Goal: Task Accomplishment & Management: Use online tool/utility

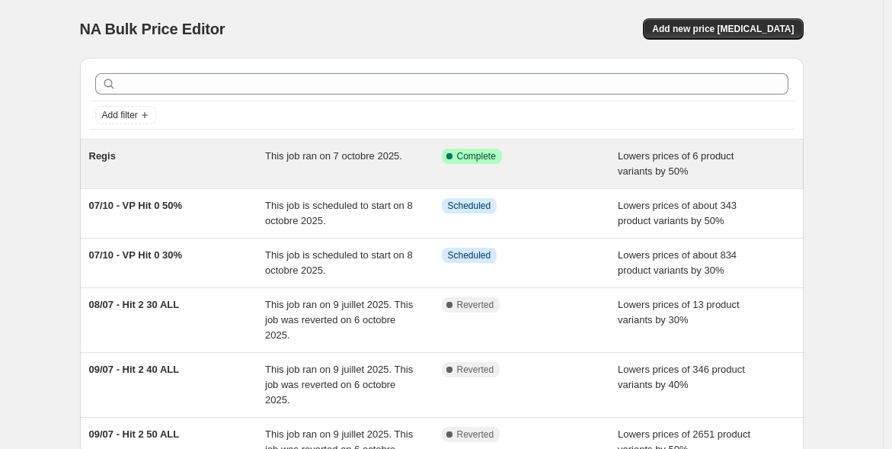
click at [114, 152] on span "Regis" at bounding box center [102, 155] width 27 height 11
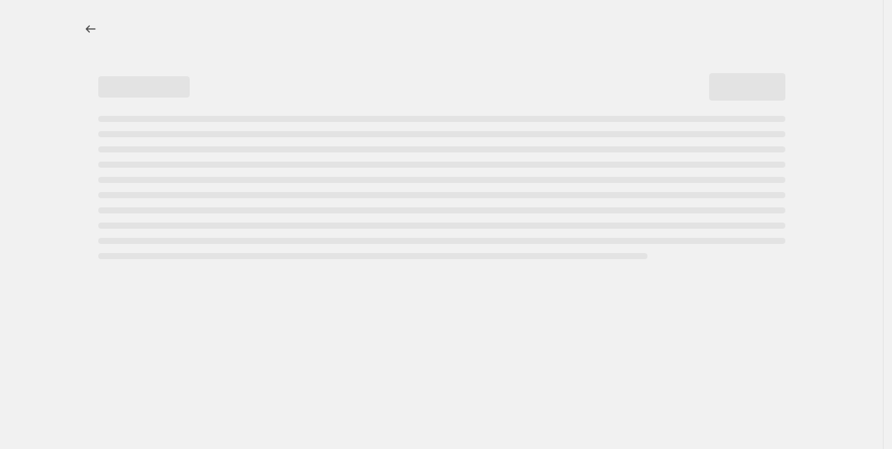
select select "percentage"
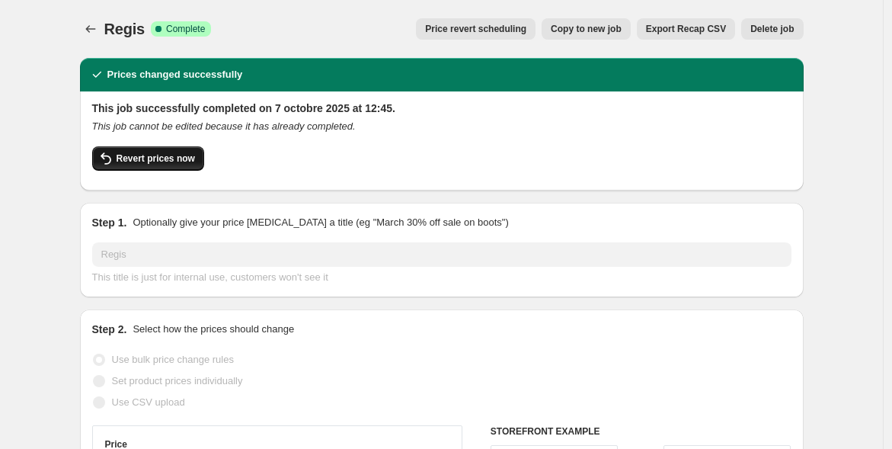
click at [154, 158] on span "Revert prices now" at bounding box center [156, 158] width 78 height 12
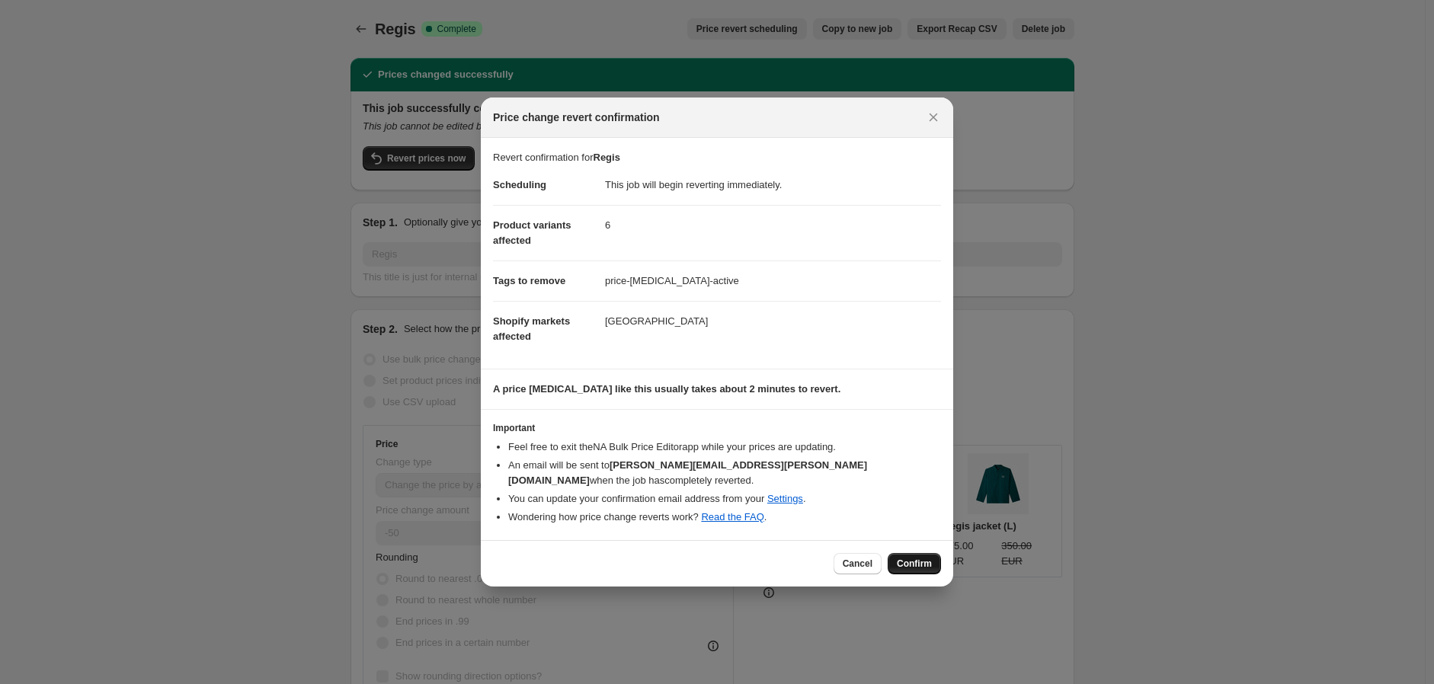
click at [900, 448] on span "Confirm" at bounding box center [914, 564] width 35 height 12
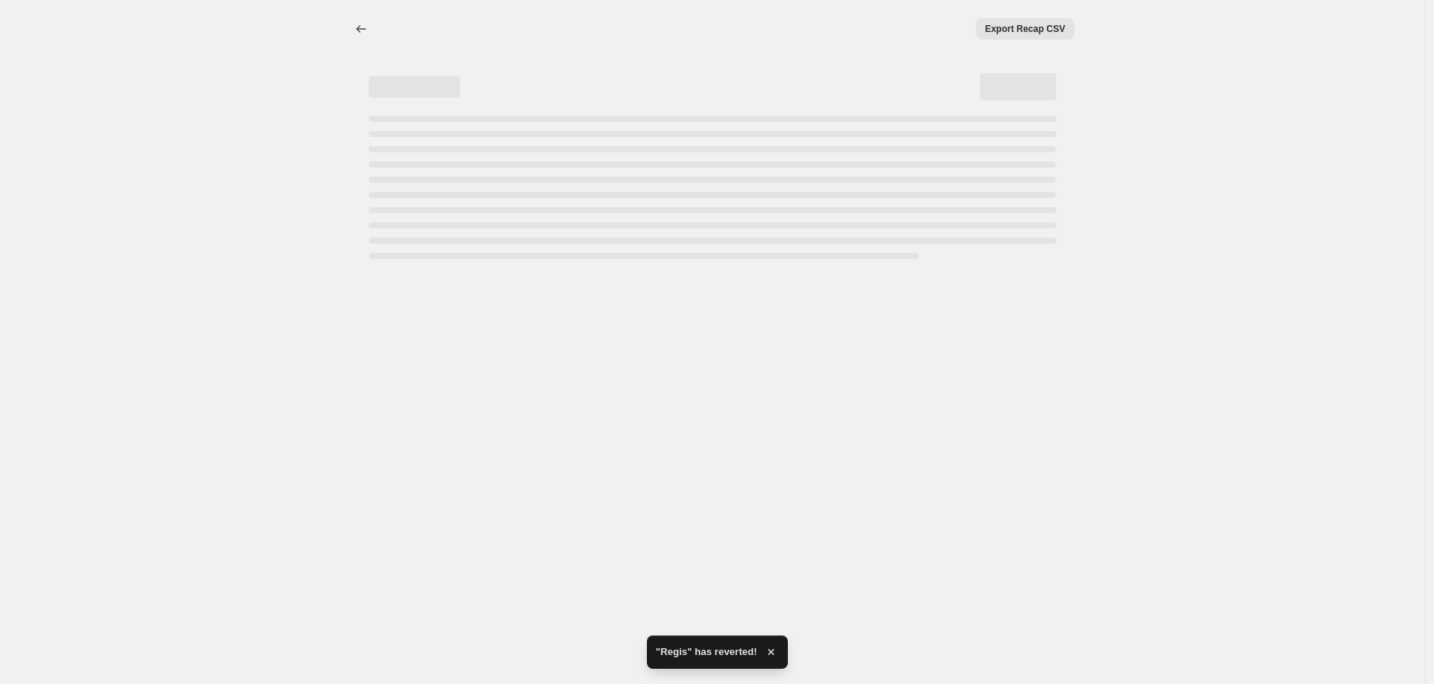
select select "percentage"
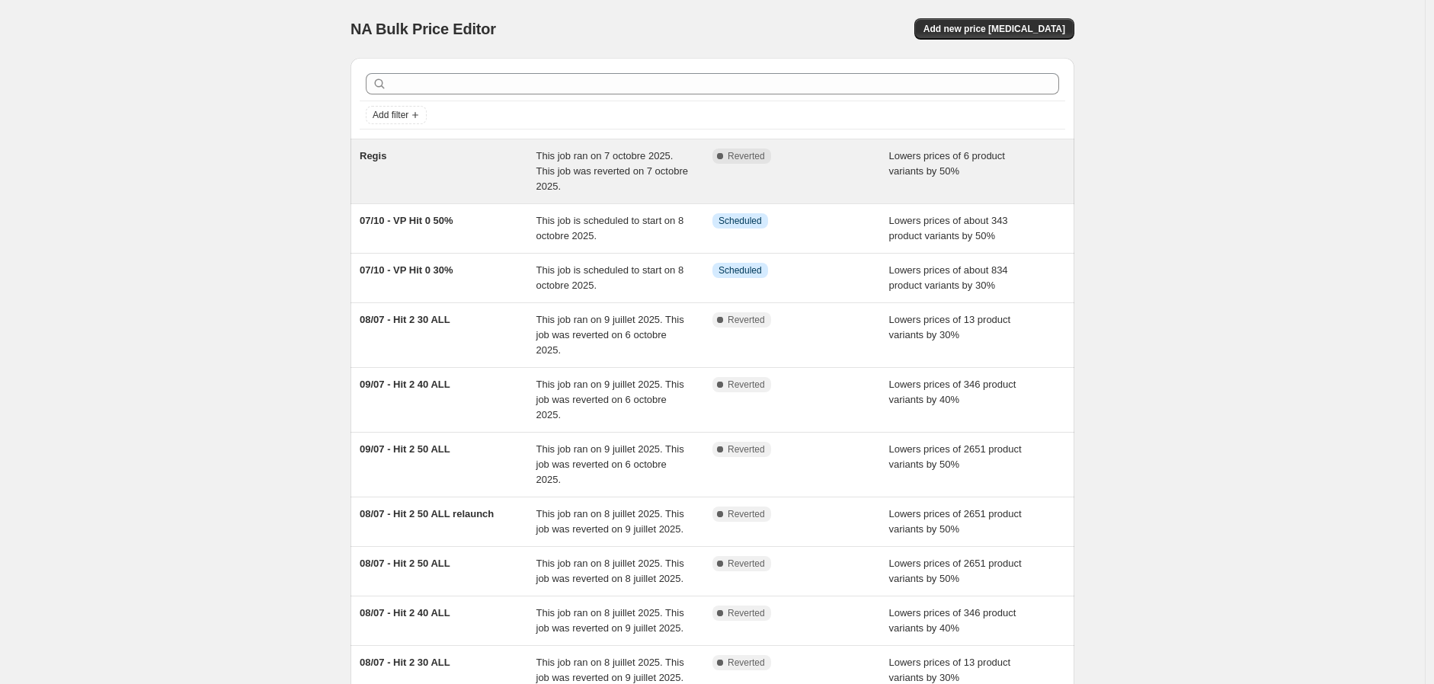
click at [404, 174] on div "Regis" at bounding box center [448, 172] width 177 height 46
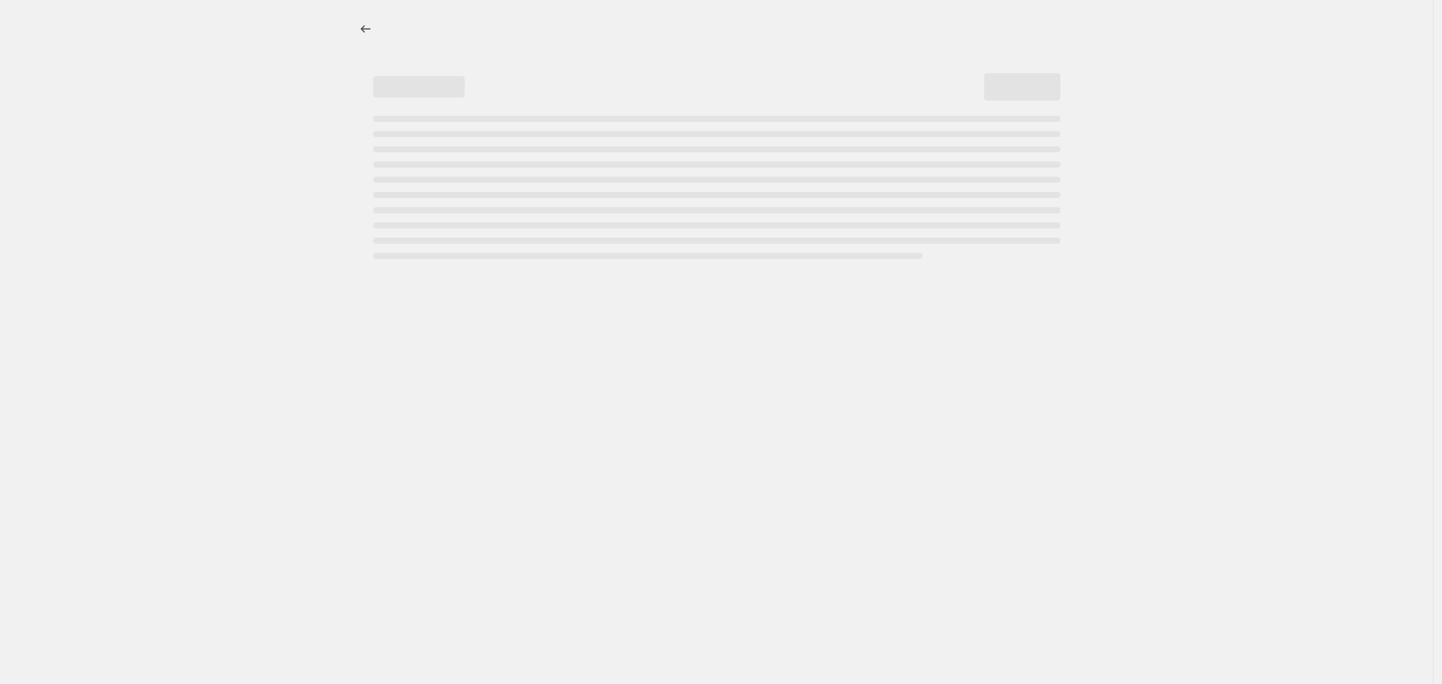
select select "percentage"
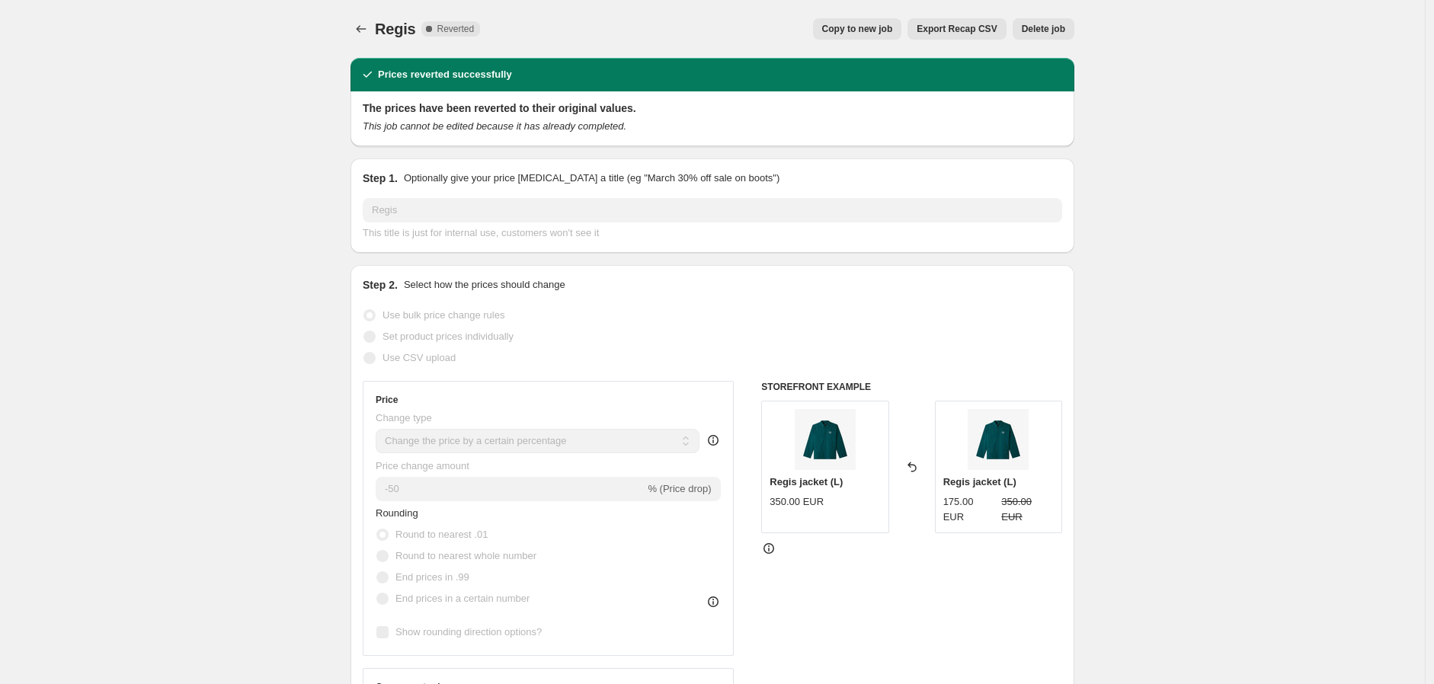
click at [859, 26] on span "Copy to new job" at bounding box center [857, 29] width 71 height 12
select select "percentage"
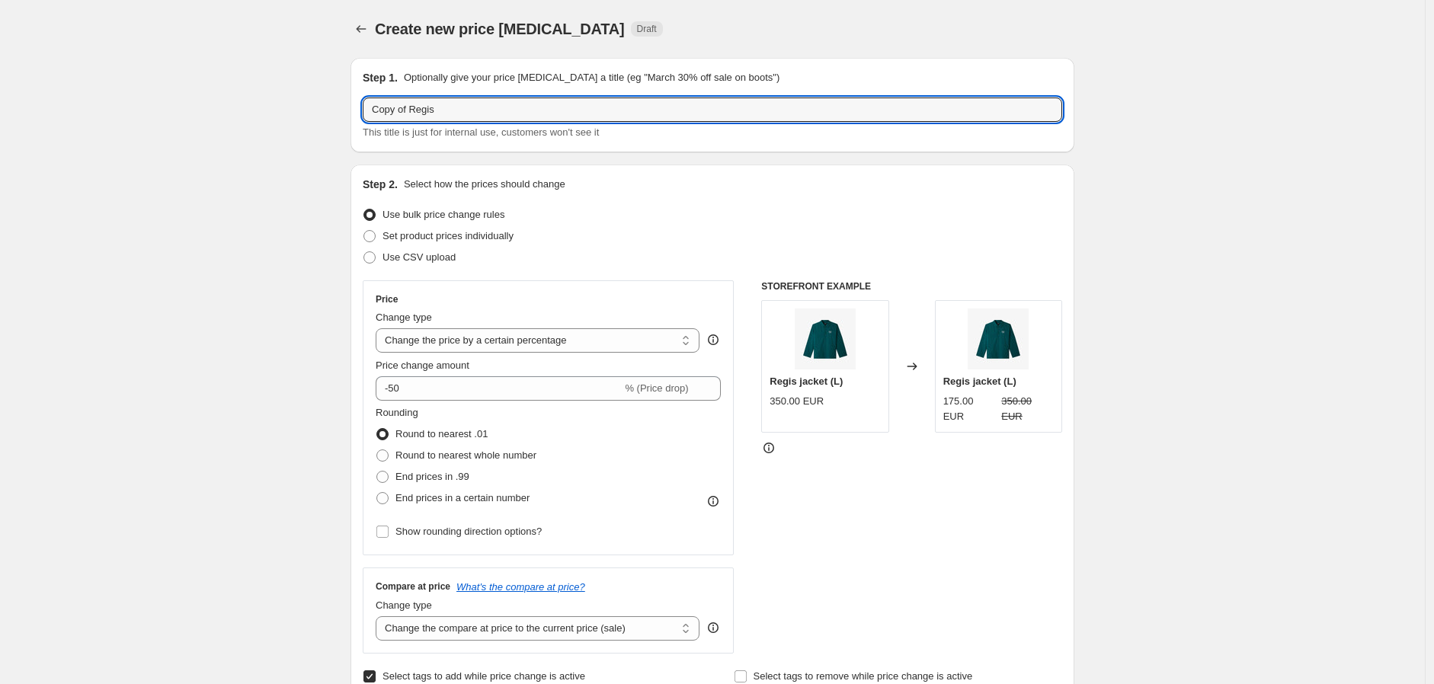
drag, startPoint x: 410, startPoint y: 110, endPoint x: 328, endPoint y: 113, distance: 82.3
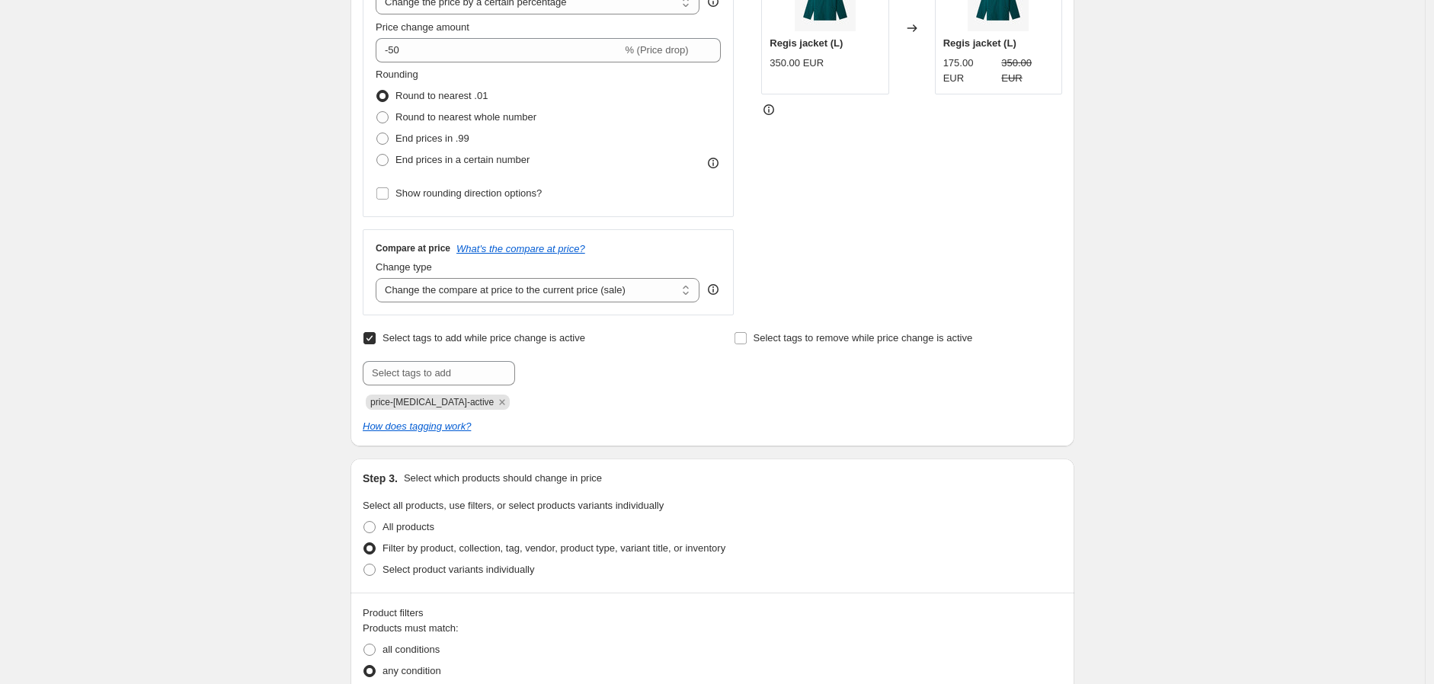
scroll to position [592, 0]
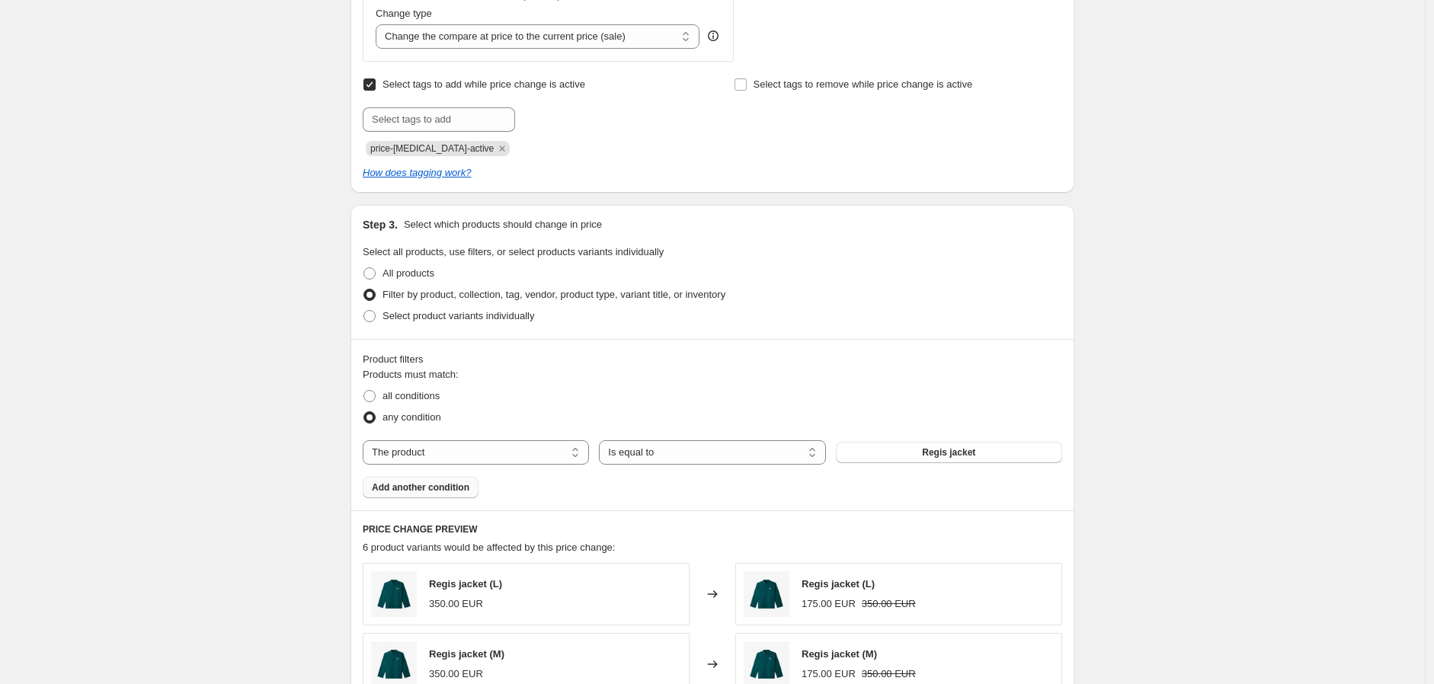
click at [435, 448] on span "Add another condition" at bounding box center [421, 488] width 98 height 12
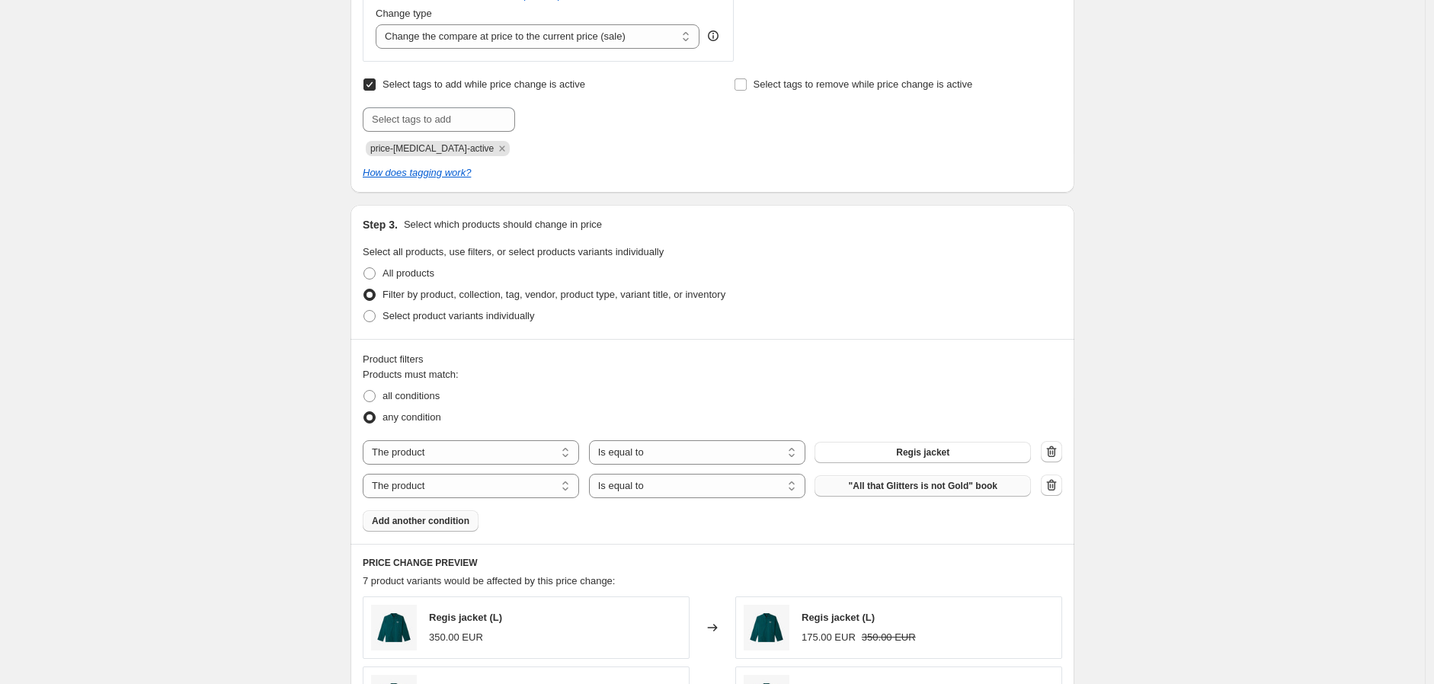
click at [885, 448] on span ""All that Glitters is not Gold" book" at bounding box center [923, 486] width 149 height 12
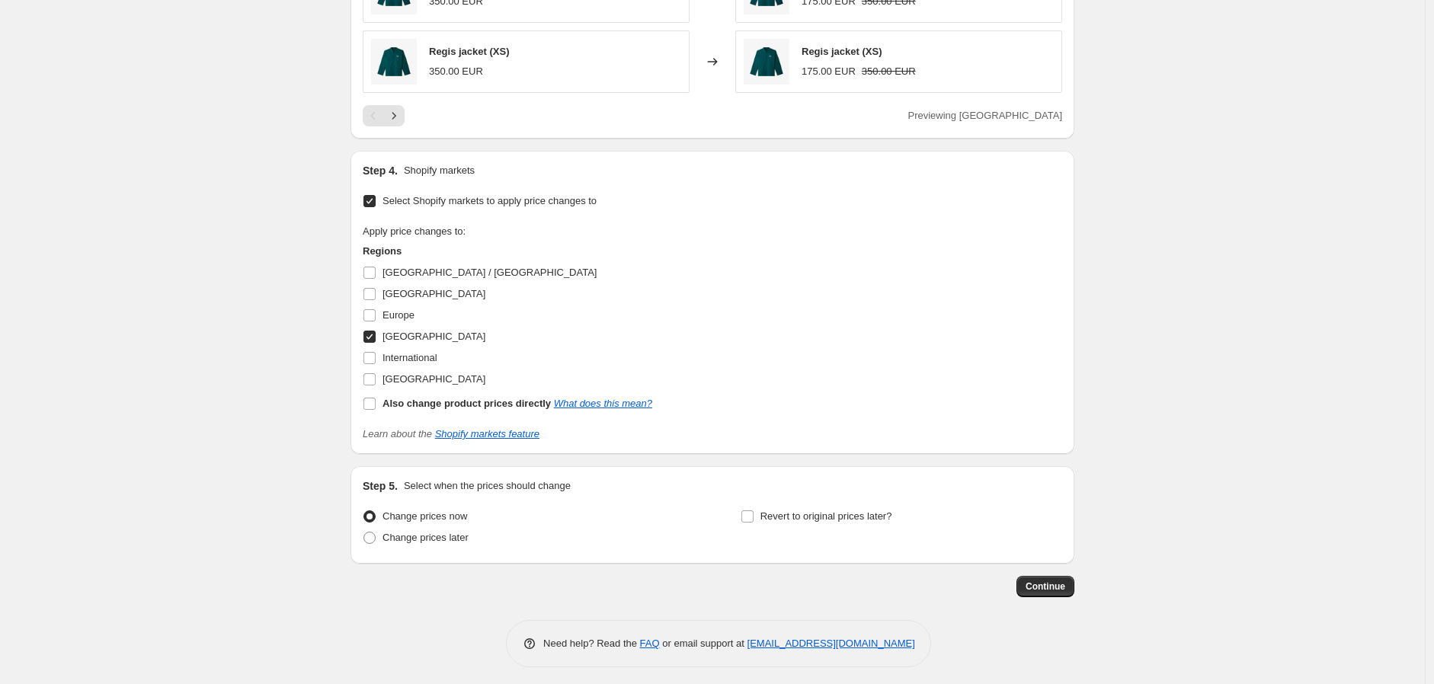
scroll to position [931, 0]
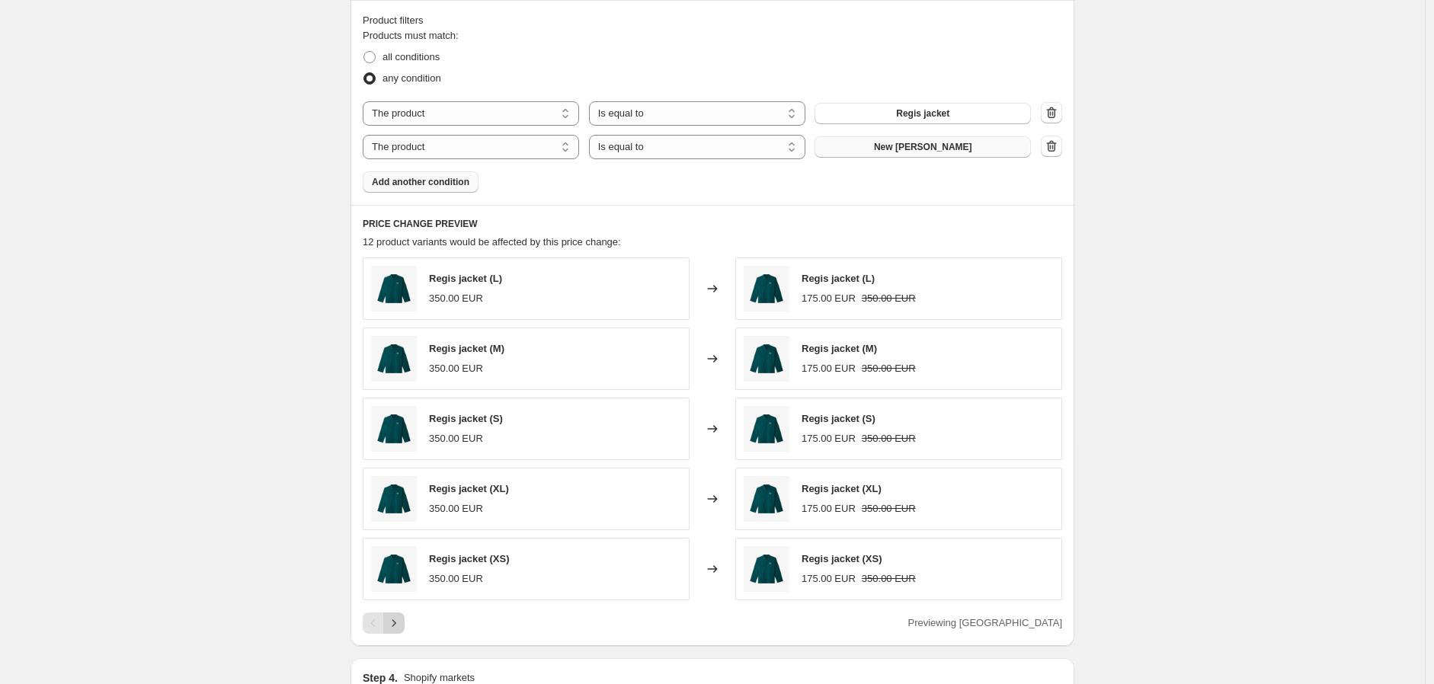
click at [401, 448] on icon "Next" at bounding box center [393, 623] width 15 height 15
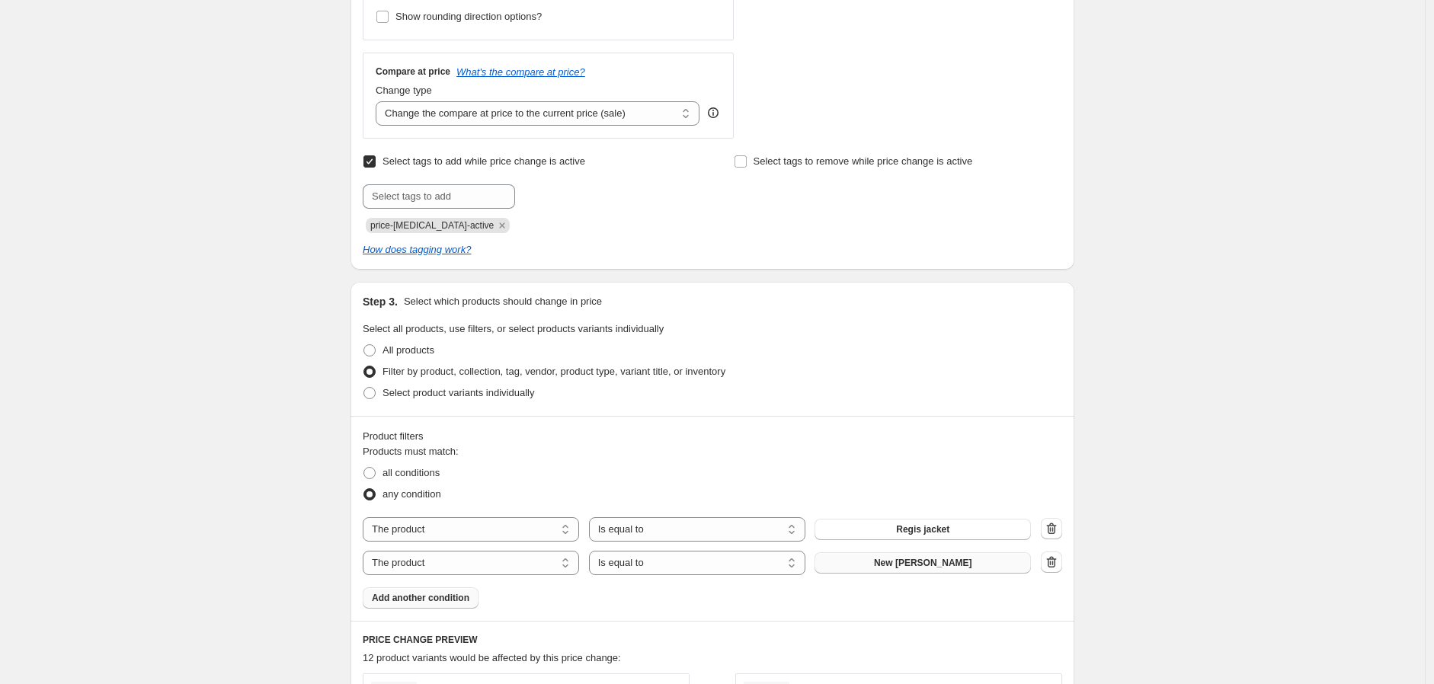
scroll to position [1446, 0]
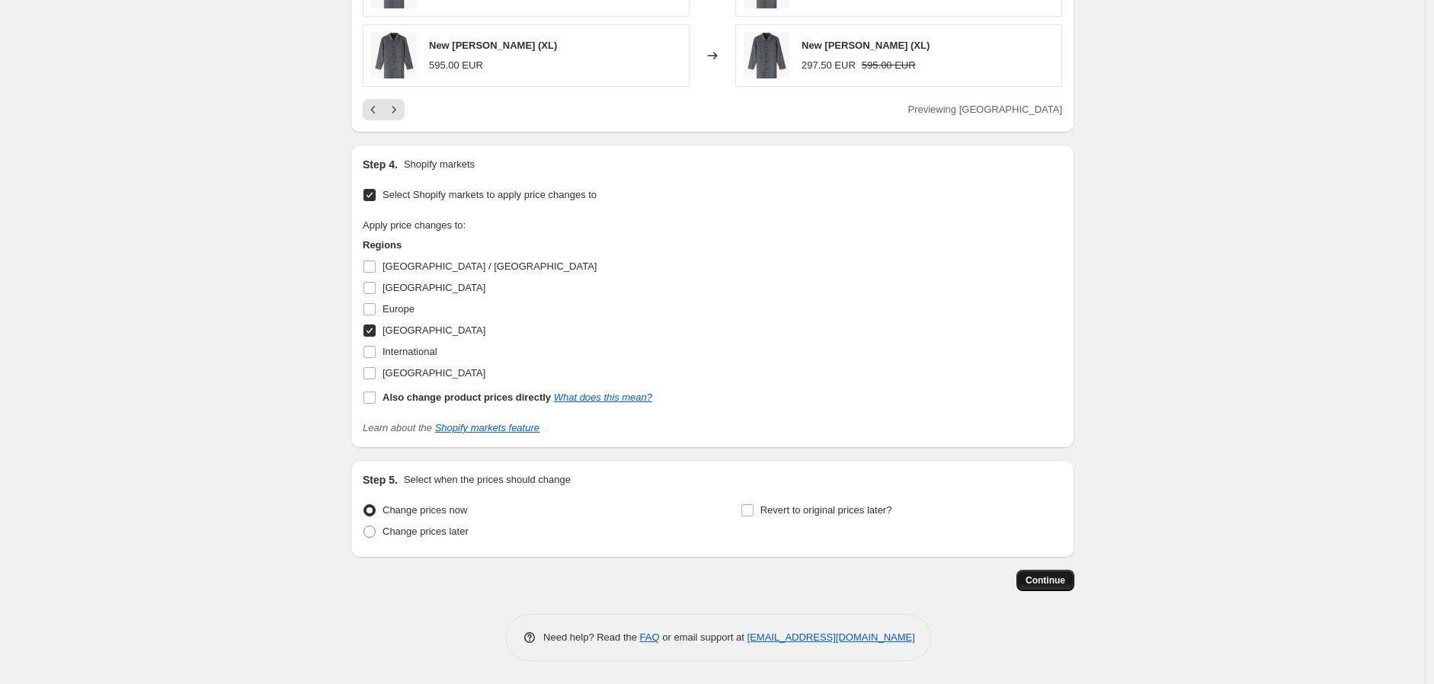
click at [900, 448] on span "Continue" at bounding box center [1046, 580] width 40 height 12
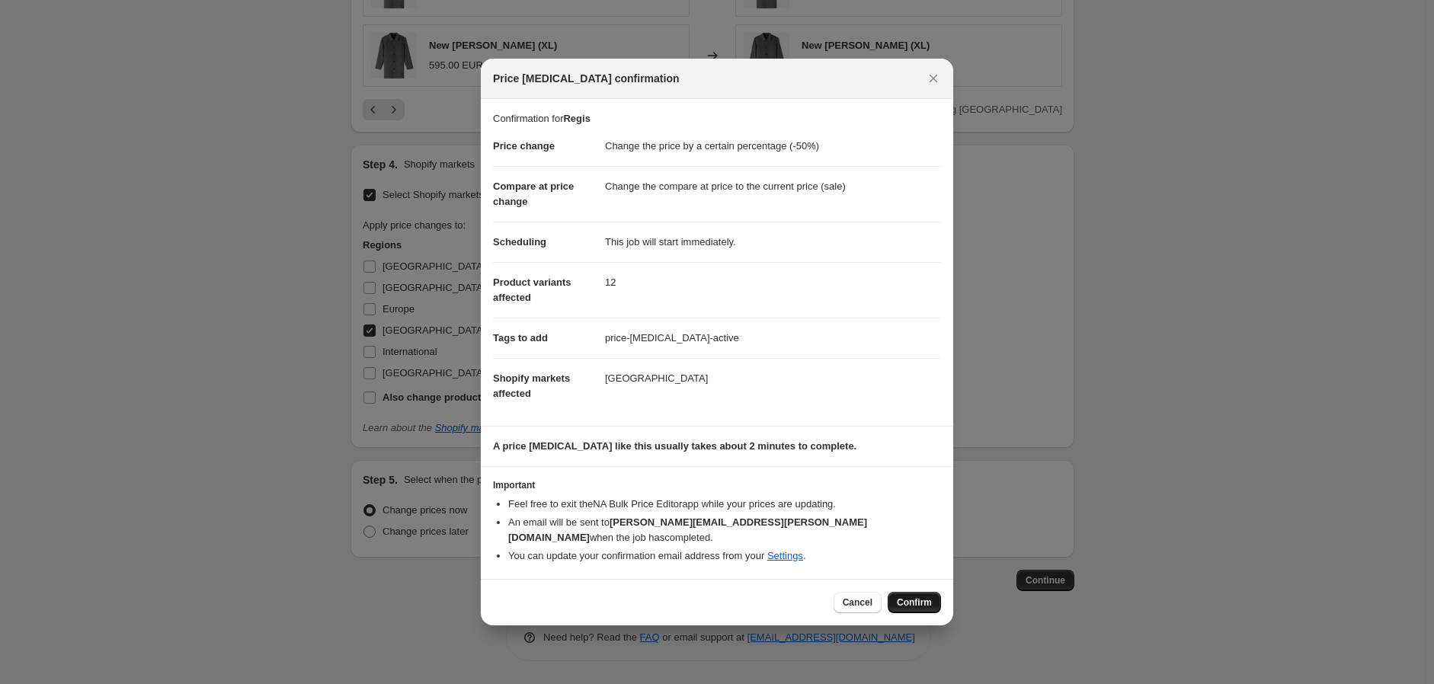
click at [900, 448] on span "Confirm" at bounding box center [914, 603] width 35 height 12
type input "Regis"
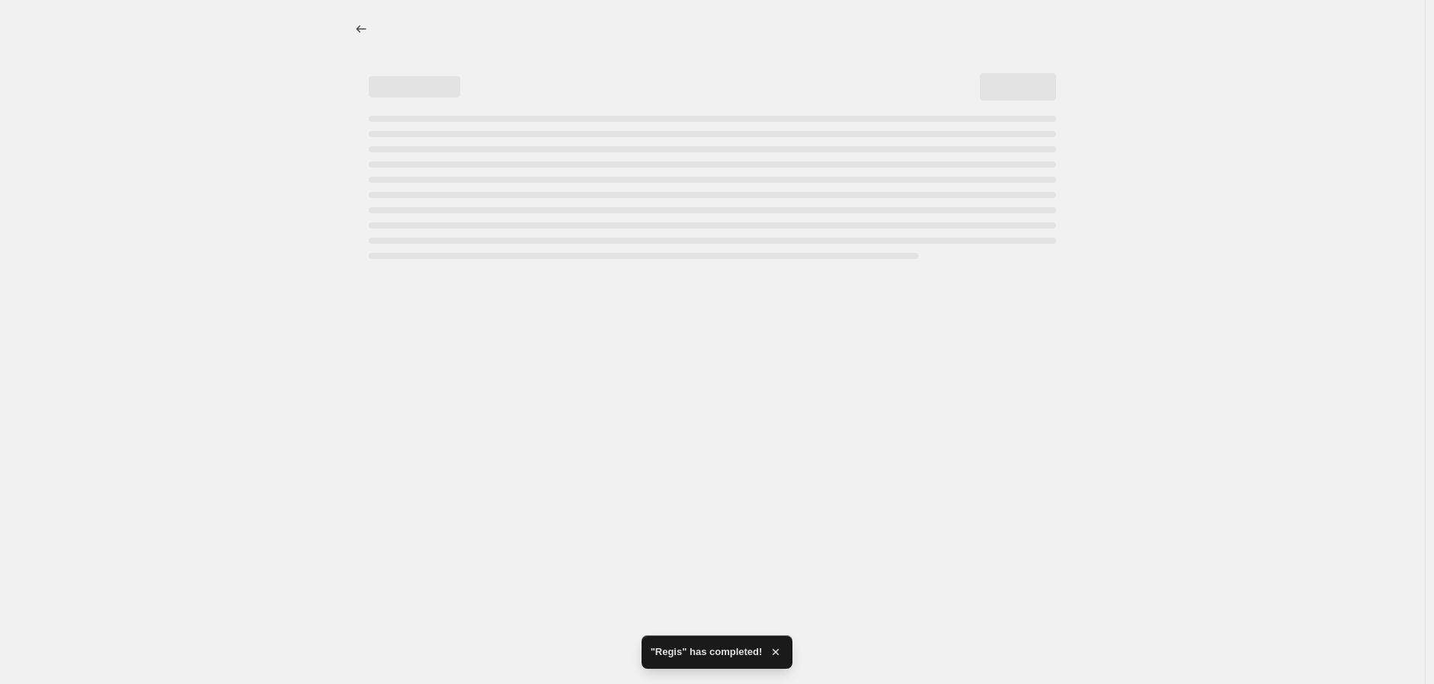
select select "percentage"
